Goal: Browse casually: Explore the website without a specific task or goal

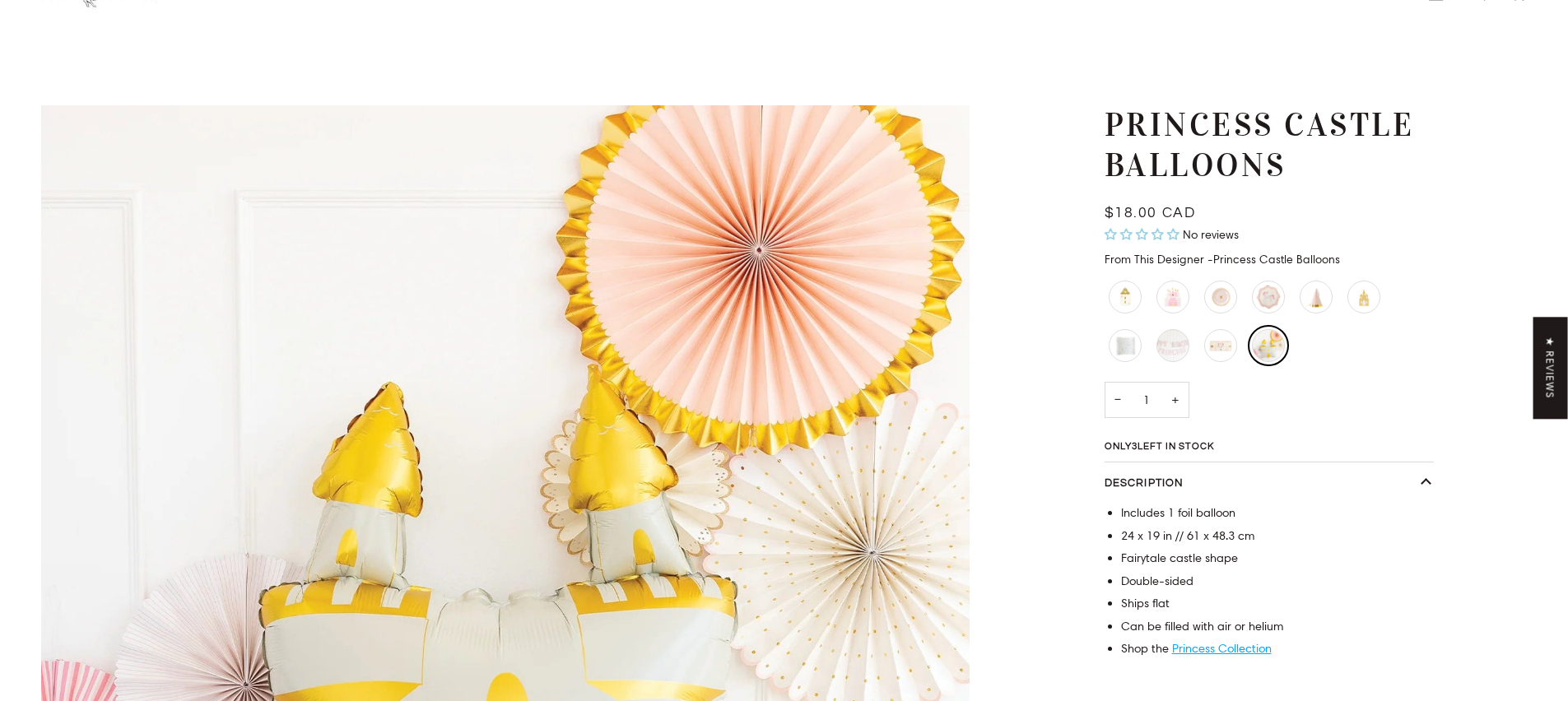
scroll to position [77, 0]
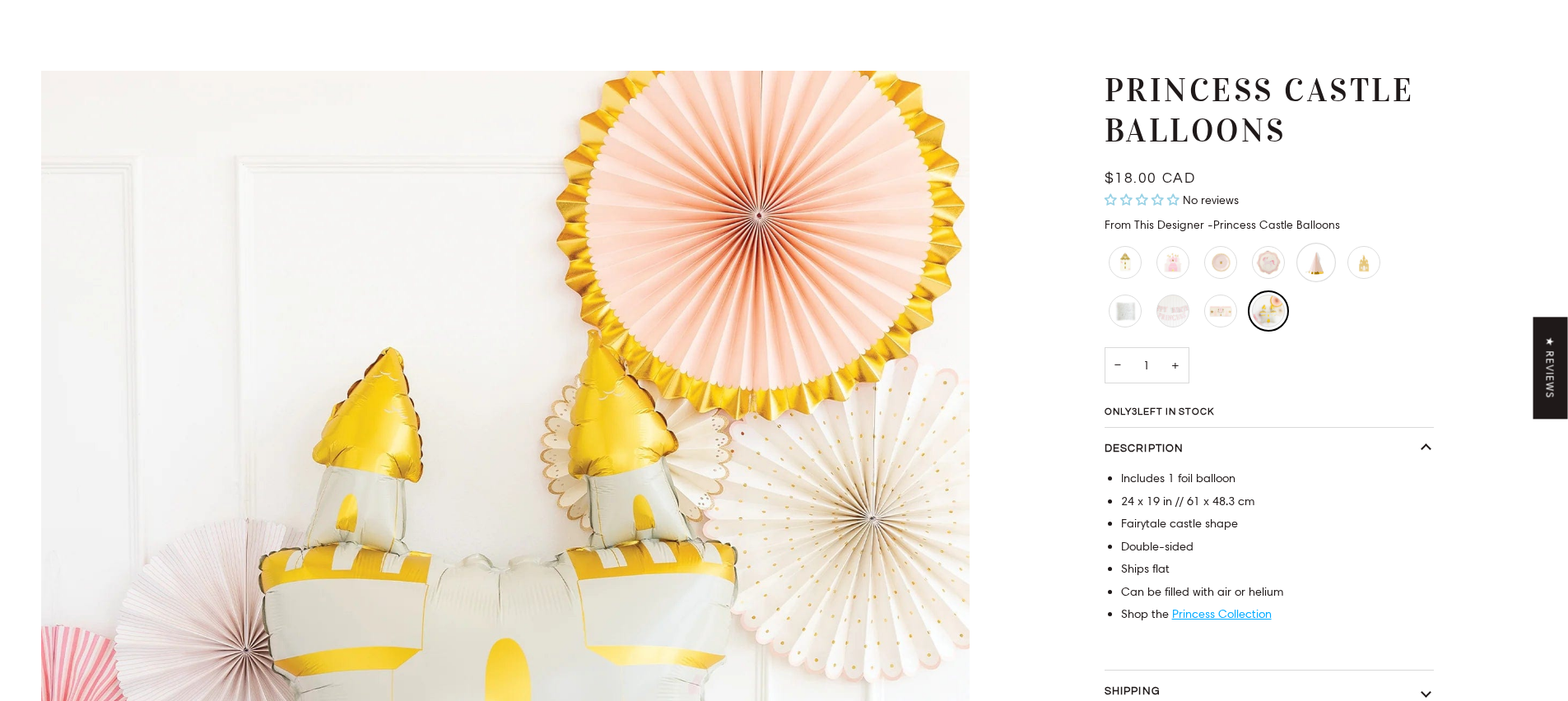
click at [1317, 263] on div "Princess Party Hats" at bounding box center [1316, 262] width 40 height 40
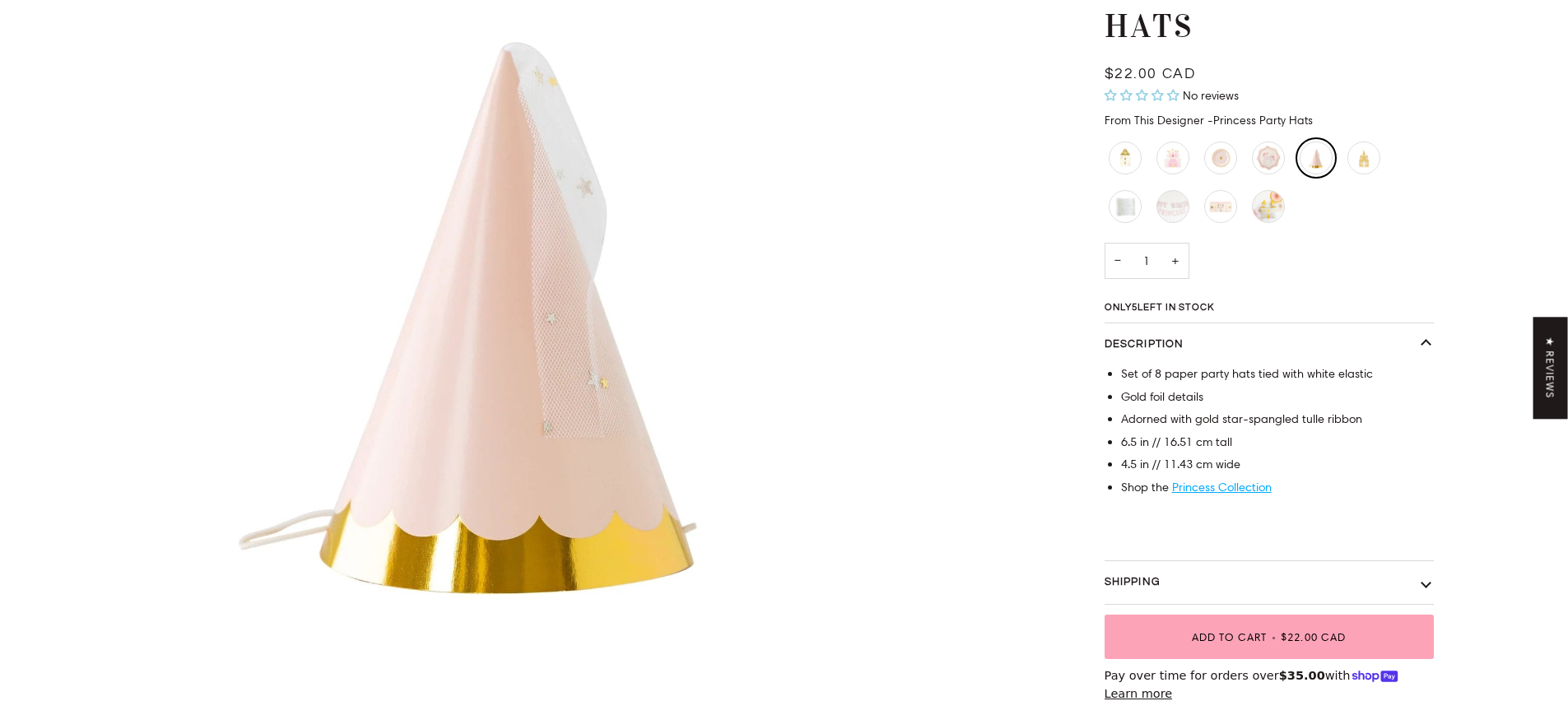
scroll to position [280, 0]
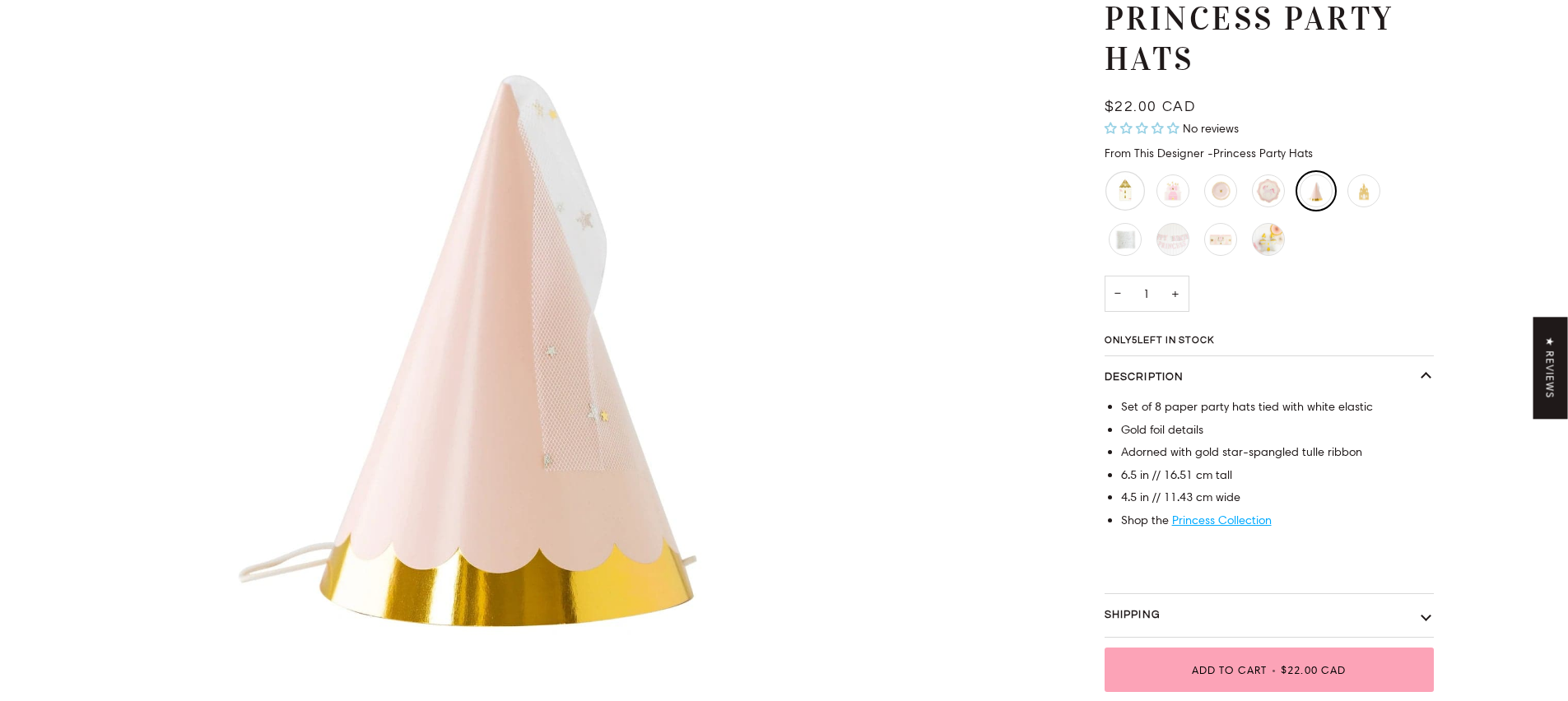
click at [1129, 197] on div "Princess Castle Napkins" at bounding box center [1125, 191] width 40 height 40
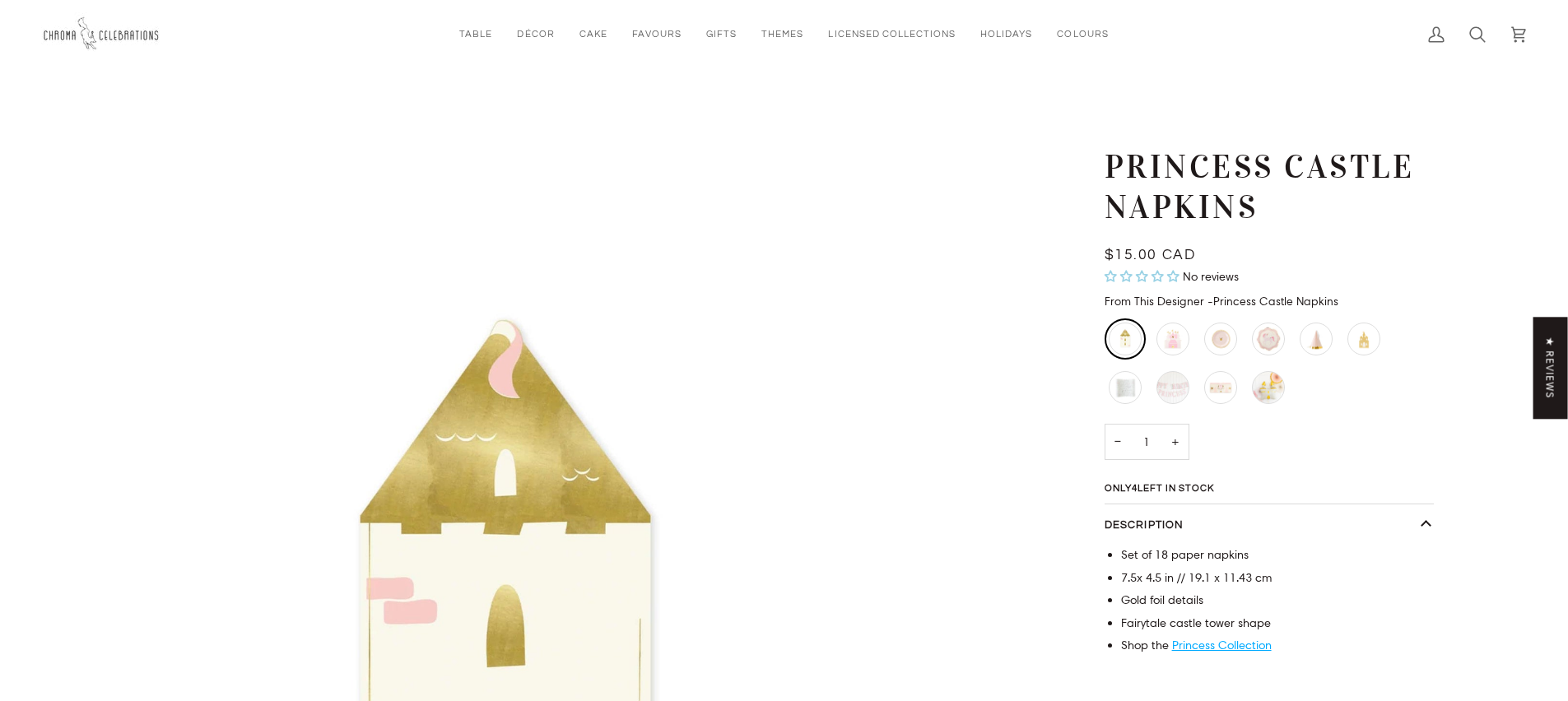
click at [87, 29] on img at bounding box center [103, 34] width 124 height 44
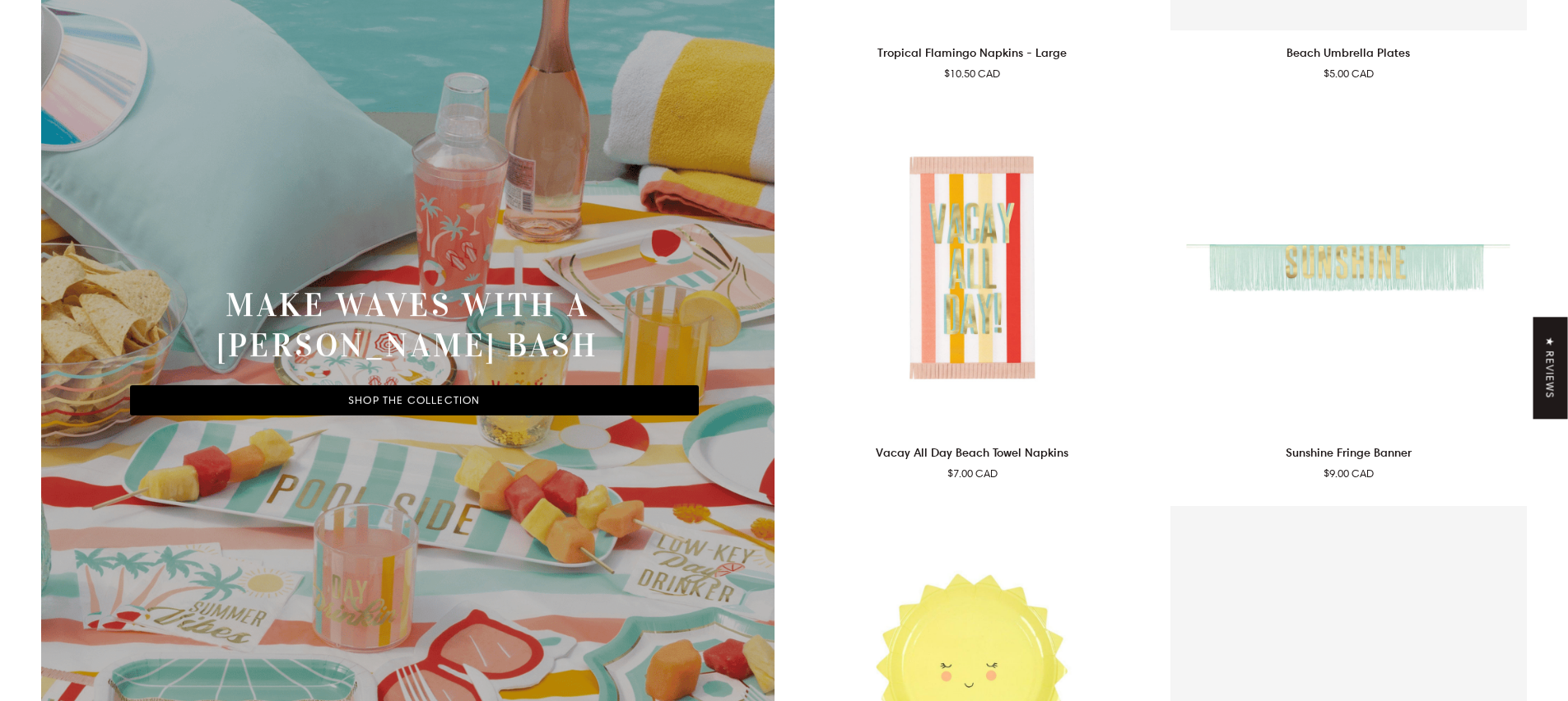
scroll to position [5478, 0]
